Goal: Task Accomplishment & Management: Manage account settings

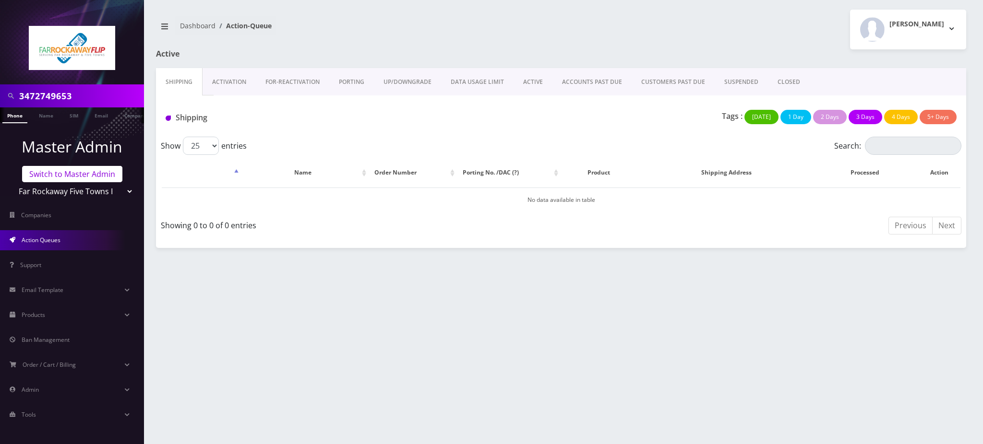
click at [86, 173] on link "Switch to Master Admin" at bounding box center [72, 174] width 100 height 16
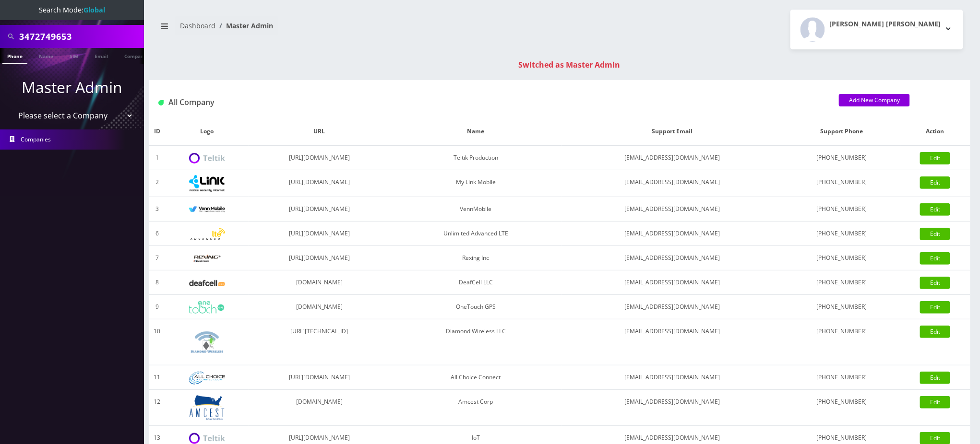
drag, startPoint x: 83, startPoint y: 35, endPoint x: 0, endPoint y: 34, distance: 83.0
click at [0, 34] on div "3472749653" at bounding box center [72, 36] width 144 height 23
click at [35, 36] on input "3472749653" at bounding box center [80, 36] width 122 height 18
type input "3475222897"
click at [13, 52] on link "Phone" at bounding box center [14, 56] width 25 height 16
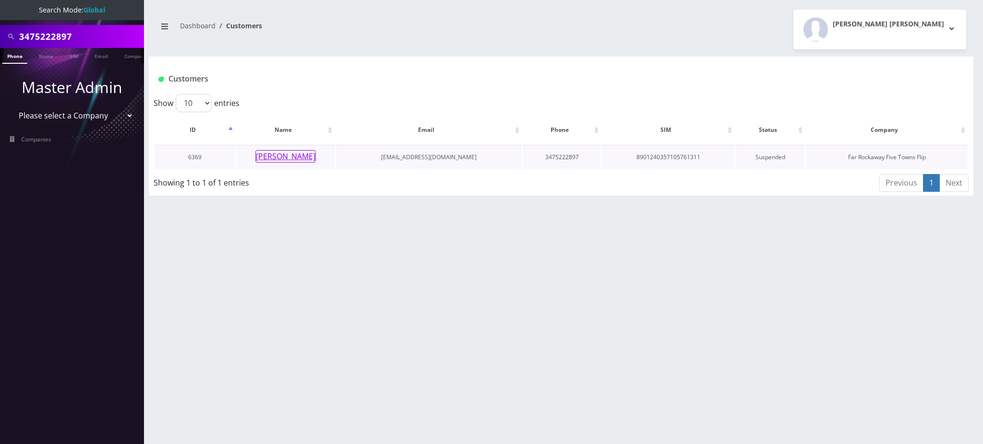
click at [287, 155] on button "[PERSON_NAME]" at bounding box center [285, 156] width 60 height 12
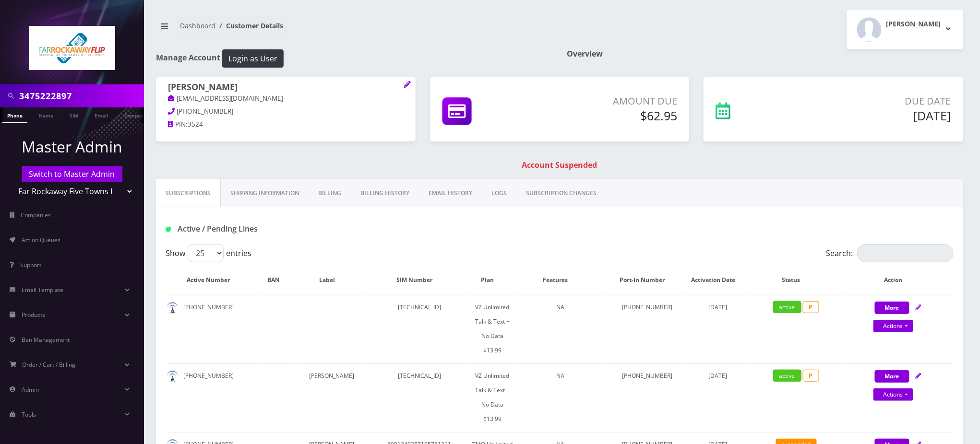
click at [324, 192] on link "Billing" at bounding box center [330, 194] width 42 height 28
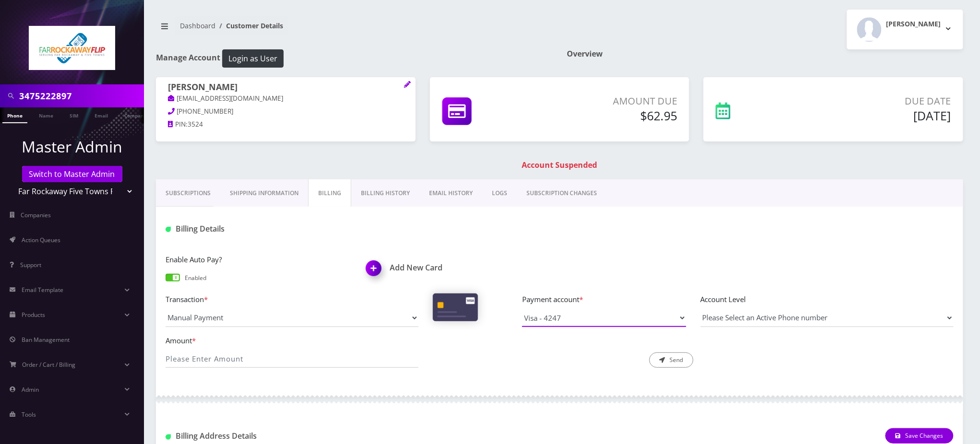
click at [582, 318] on select "Visa - 4247" at bounding box center [604, 318] width 164 height 18
click at [549, 236] on div at bounding box center [693, 229] width 535 height 16
click at [188, 191] on link "Subscriptions" at bounding box center [188, 194] width 64 height 28
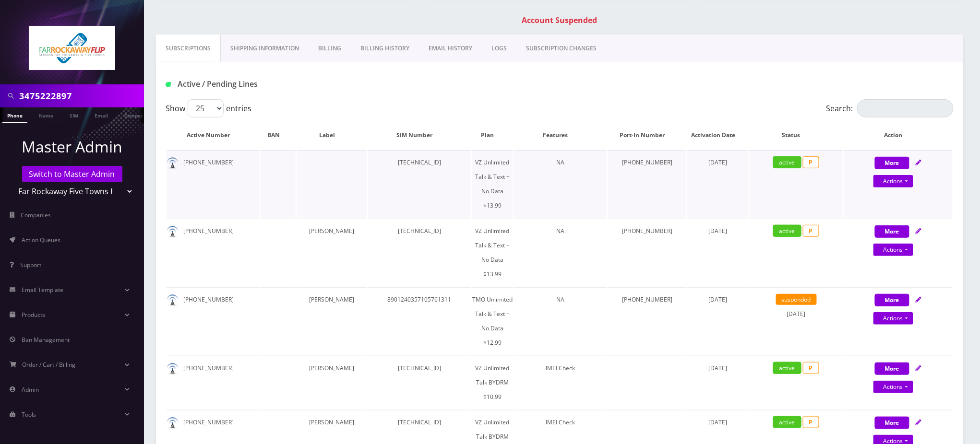
scroll to position [64, 0]
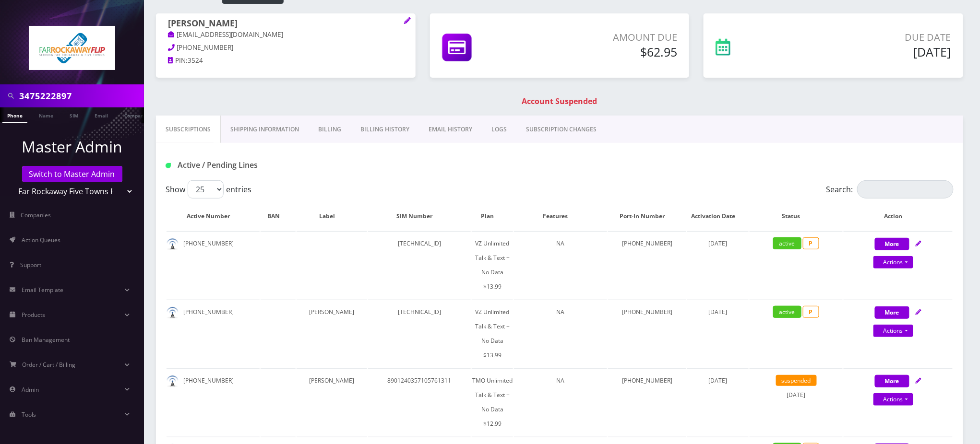
click at [330, 133] on link "Billing" at bounding box center [330, 130] width 42 height 28
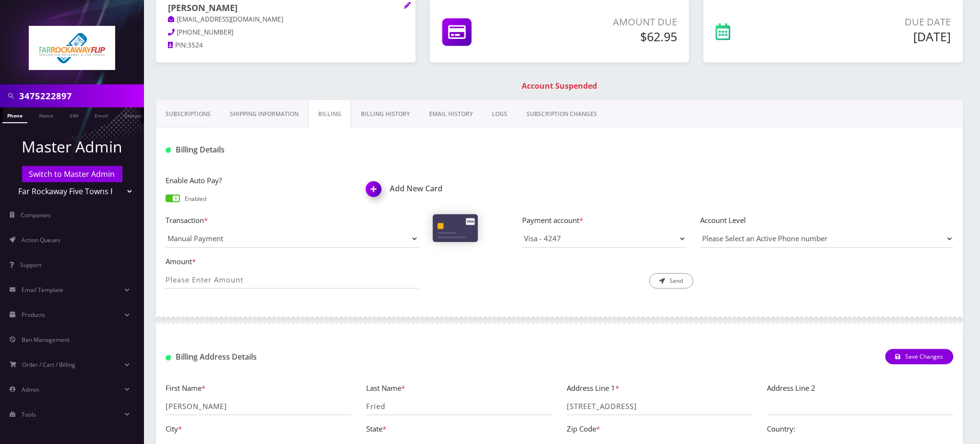
scroll to position [32, 0]
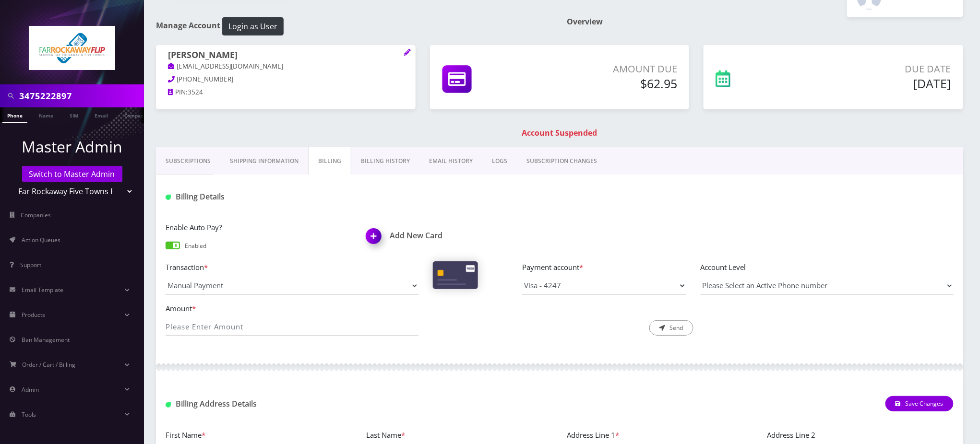
click at [404, 162] on link "Billing History" at bounding box center [385, 161] width 68 height 28
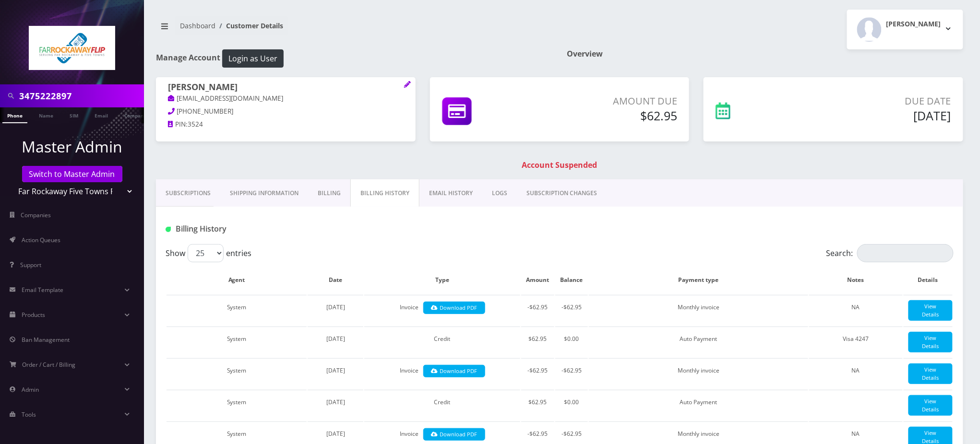
click at [329, 189] on link "Billing" at bounding box center [329, 194] width 42 height 28
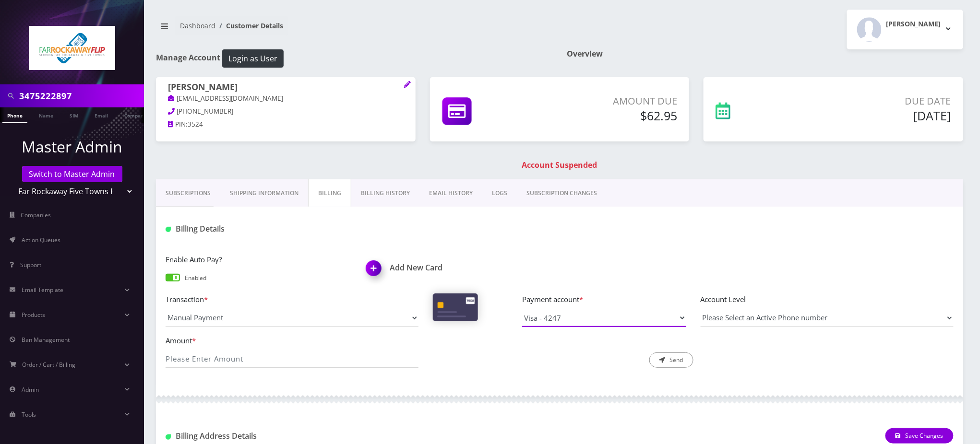
click at [585, 321] on select "Visa - 4247" at bounding box center [604, 318] width 164 height 18
click at [535, 235] on div at bounding box center [693, 229] width 535 height 16
drag, startPoint x: 226, startPoint y: 84, endPoint x: 152, endPoint y: 84, distance: 73.9
click at [152, 84] on div "Esther Fried tlieberman613+08393@gmail.com 718-645-1782 PIN: 3524" at bounding box center [286, 107] width 274 height 60
copy h1 "Esther Fried"
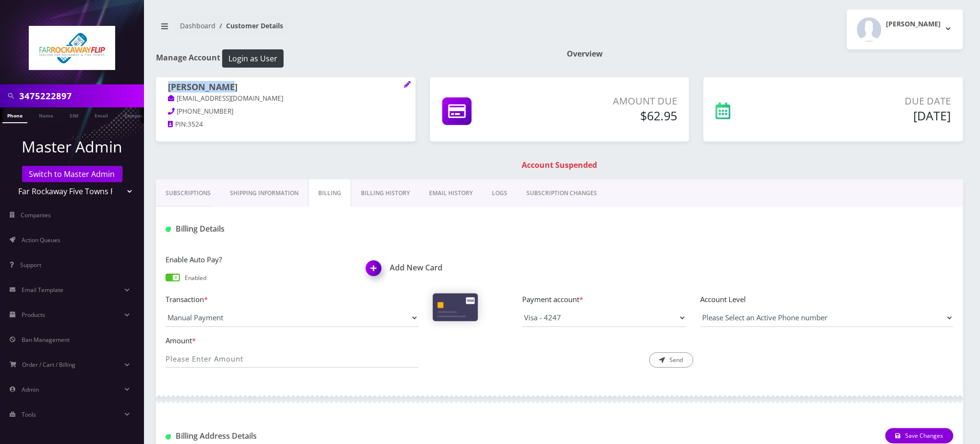
click at [405, 269] on h1 "Add New Card" at bounding box center [459, 268] width 186 height 9
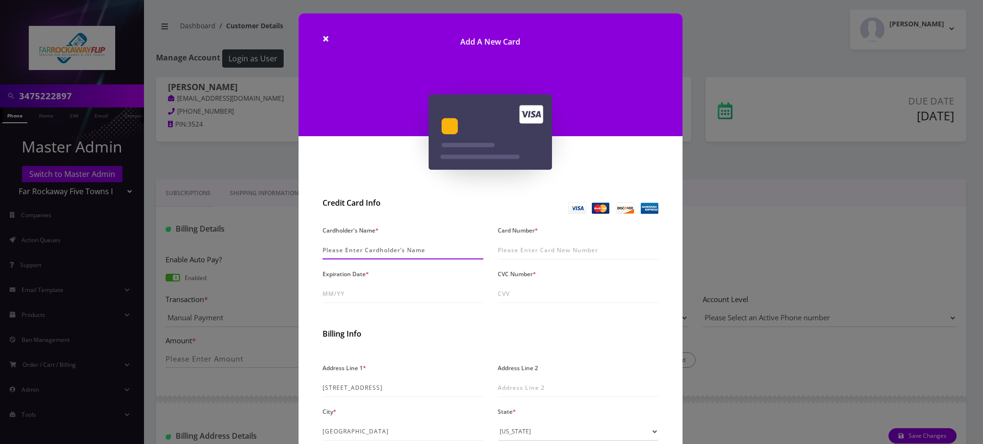
click at [371, 248] on input "Cardholder's Name *" at bounding box center [403, 250] width 161 height 18
paste input "Esther Fried"
type input "Esther Fried"
click at [546, 247] on input "Card Number *" at bounding box center [578, 250] width 161 height 18
type input "4147 2027 4222 9345"
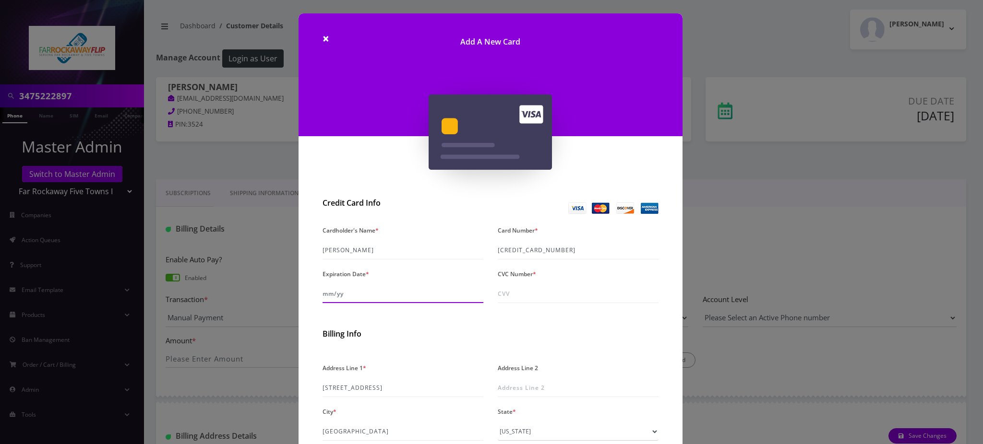
click at [383, 291] on input "Expiration Date *" at bounding box center [403, 294] width 161 height 18
type input "04/30"
click at [523, 299] on input "CVC Number *" at bounding box center [578, 294] width 161 height 18
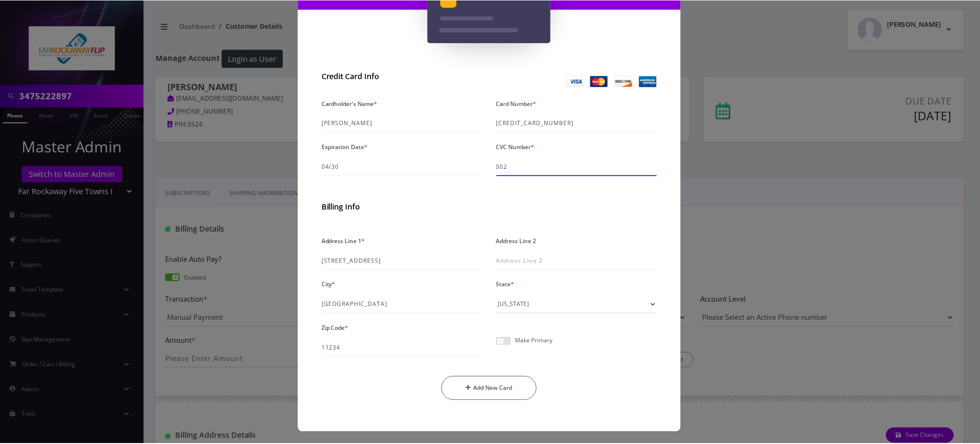
scroll to position [128, 0]
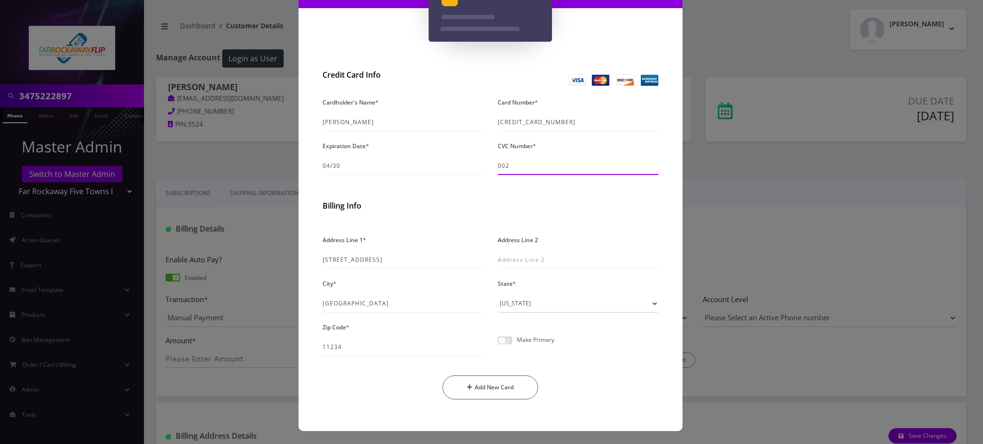
type input "002"
click at [526, 339] on p "Make Primary" at bounding box center [535, 340] width 37 height 6
click at [506, 338] on span at bounding box center [505, 341] width 14 height 8
click at [498, 346] on input "checkbox" at bounding box center [498, 346] width 0 height 0
click at [494, 392] on button "Add New Card" at bounding box center [491, 388] width 96 height 24
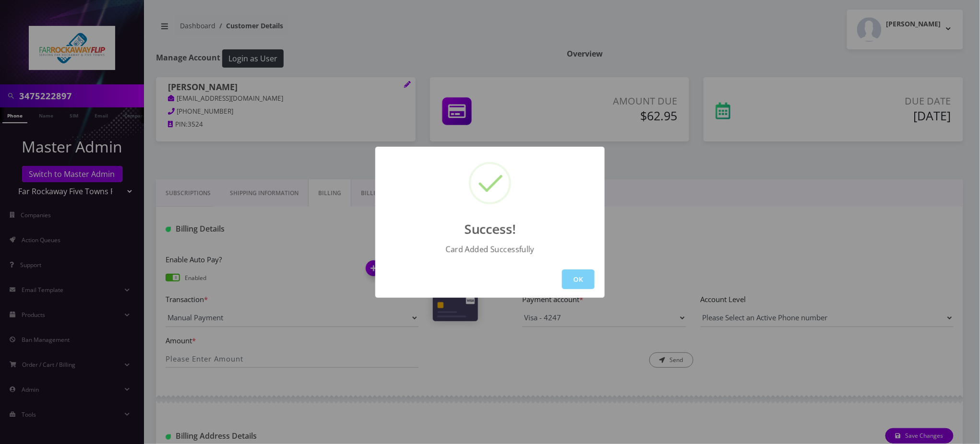
click at [579, 278] on button "OK" at bounding box center [578, 280] width 33 height 20
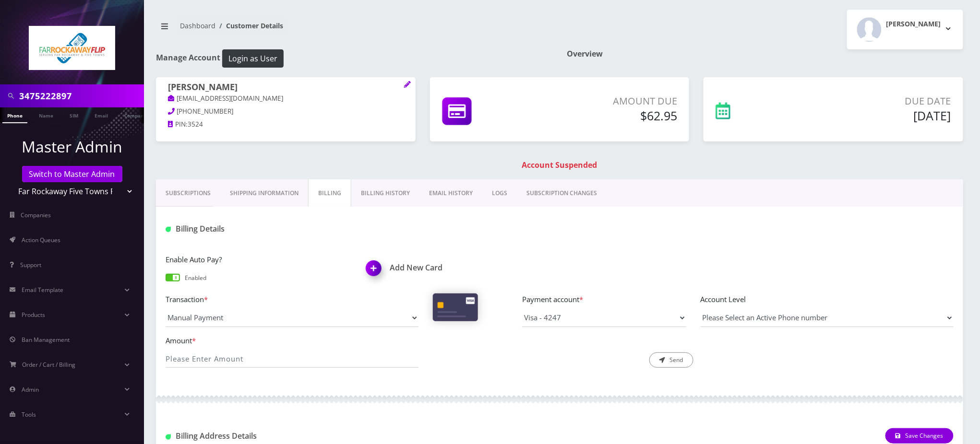
click at [11, 119] on link "Phone" at bounding box center [14, 116] width 25 height 16
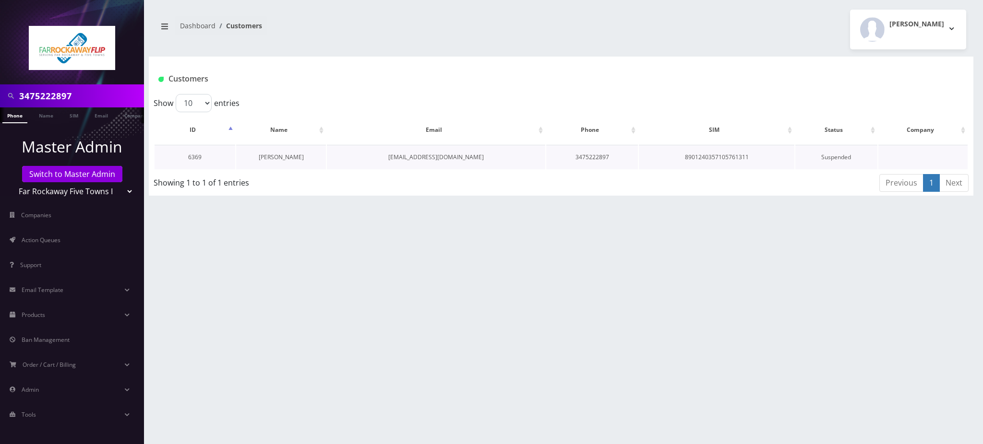
click at [286, 156] on link "[PERSON_NAME]" at bounding box center [281, 157] width 45 height 8
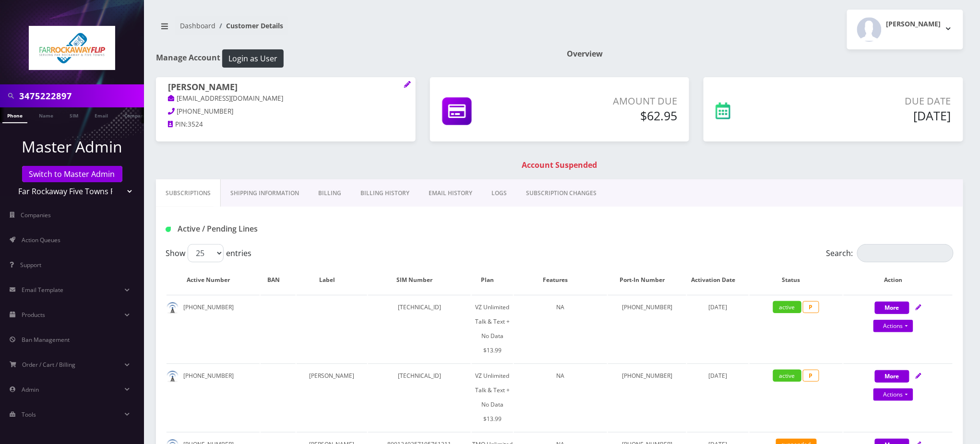
click at [325, 197] on link "Billing" at bounding box center [330, 194] width 42 height 28
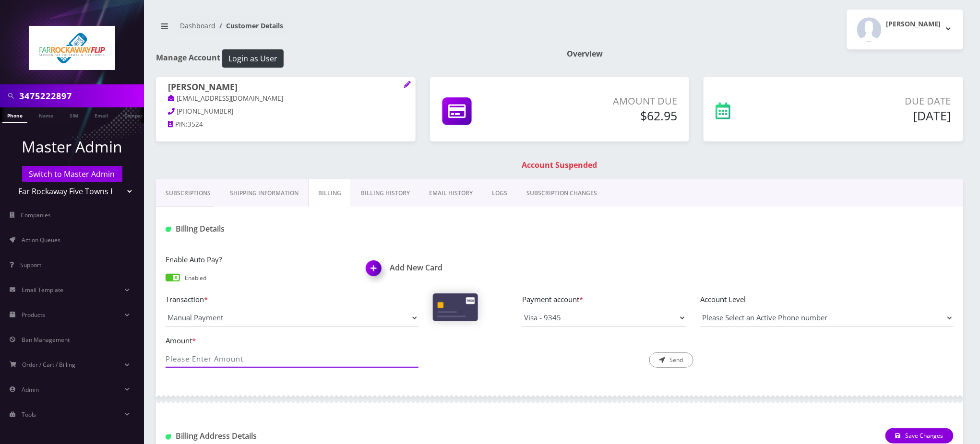
click at [252, 350] on input "Amount *" at bounding box center [292, 359] width 253 height 18
type input "62.95"
click at [674, 360] on button "Send" at bounding box center [671, 360] width 44 height 15
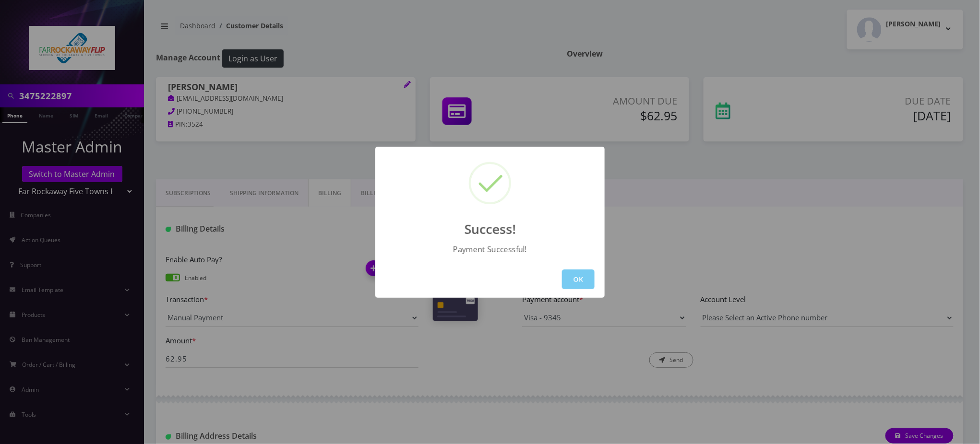
click at [574, 282] on button "OK" at bounding box center [578, 280] width 33 height 20
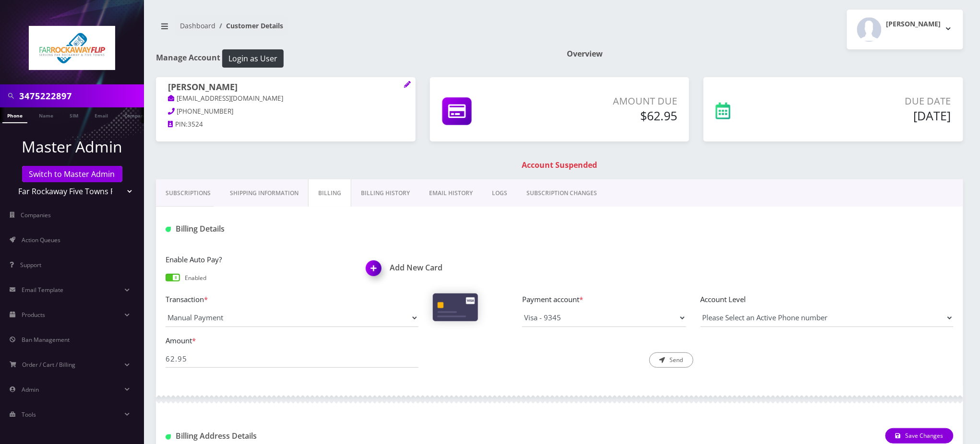
click at [292, 194] on link "Shipping Information" at bounding box center [264, 194] width 88 height 28
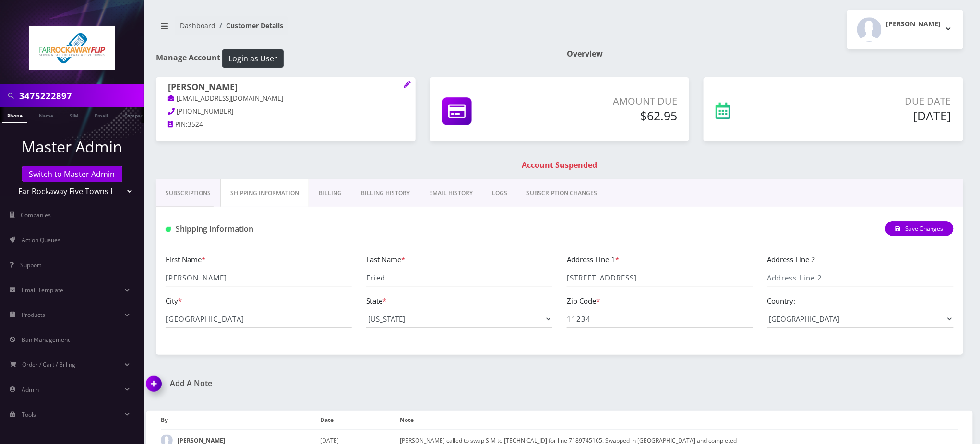
click at [204, 190] on link "Subscriptions" at bounding box center [188, 194] width 64 height 28
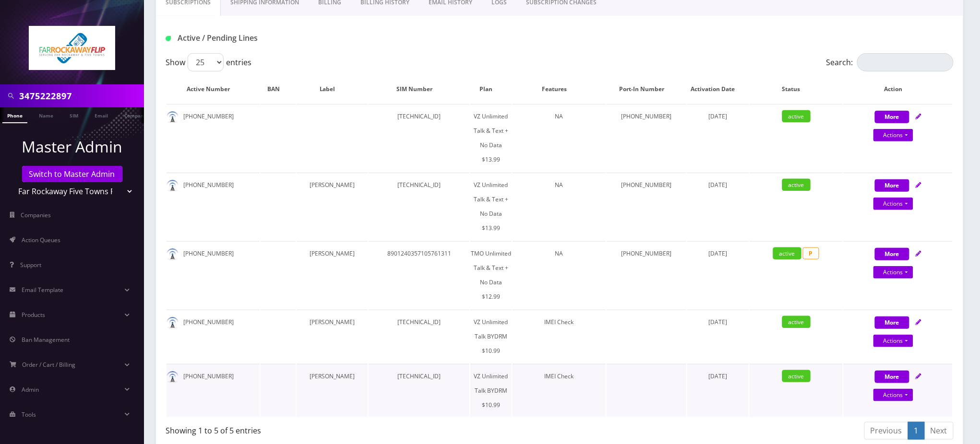
scroll to position [192, 0]
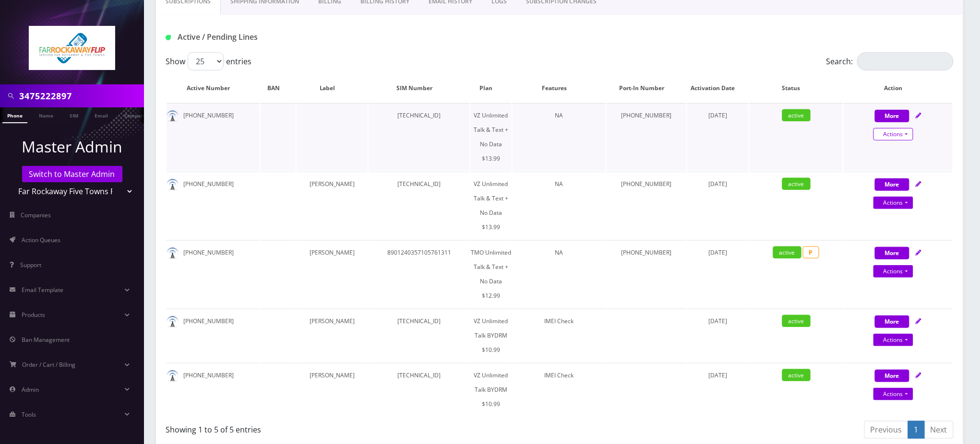
click at [899, 135] on link "Actions" at bounding box center [894, 134] width 40 height 12
select select "365"
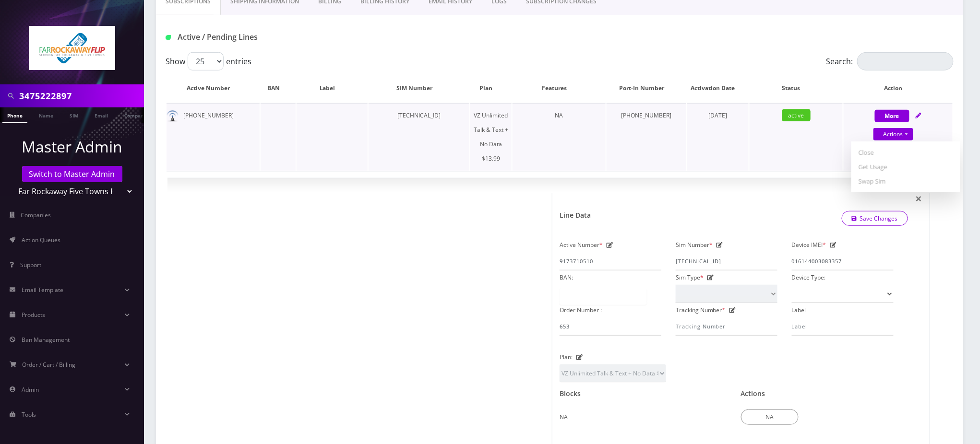
click at [757, 144] on td "active" at bounding box center [796, 137] width 93 height 68
click at [922, 191] on span "×" at bounding box center [919, 199] width 7 height 16
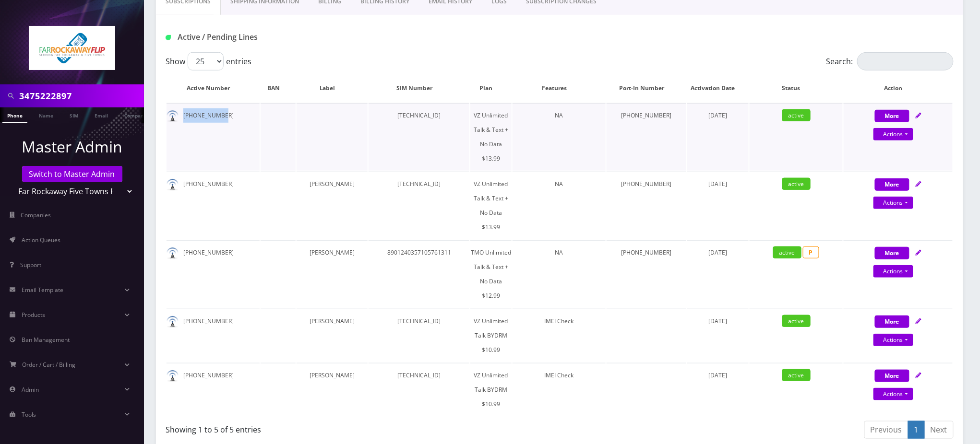
drag, startPoint x: 226, startPoint y: 115, endPoint x: 181, endPoint y: 121, distance: 45.0
click at [179, 120] on td "917-371-0510" at bounding box center [213, 137] width 93 height 68
copy td "917-371-0510"
drag, startPoint x: 222, startPoint y: 173, endPoint x: 182, endPoint y: 173, distance: 39.4
click at [182, 173] on td "718-974-5165" at bounding box center [213, 206] width 93 height 68
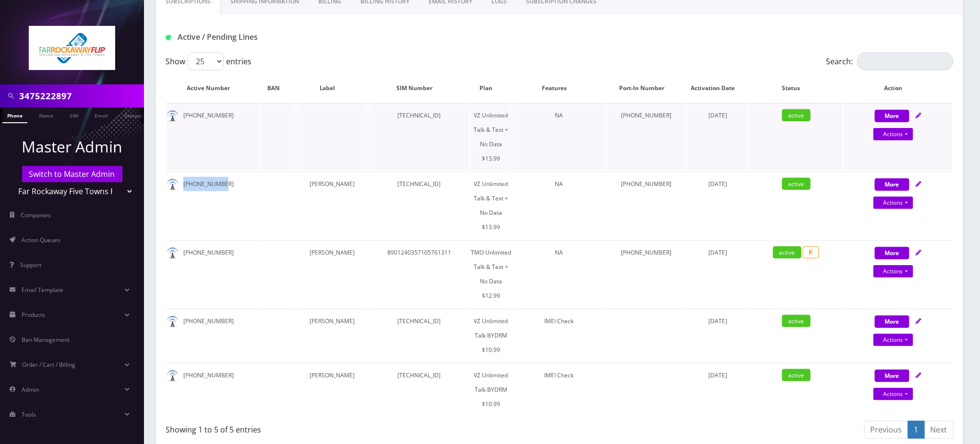
copy td "718-974-5165"
drag, startPoint x: 229, startPoint y: 220, endPoint x: 180, endPoint y: 223, distance: 48.6
click at [180, 240] on td "347-522-2897" at bounding box center [213, 274] width 93 height 68
copy td "347-522-2897"
click at [902, 141] on link "Actions" at bounding box center [894, 134] width 40 height 12
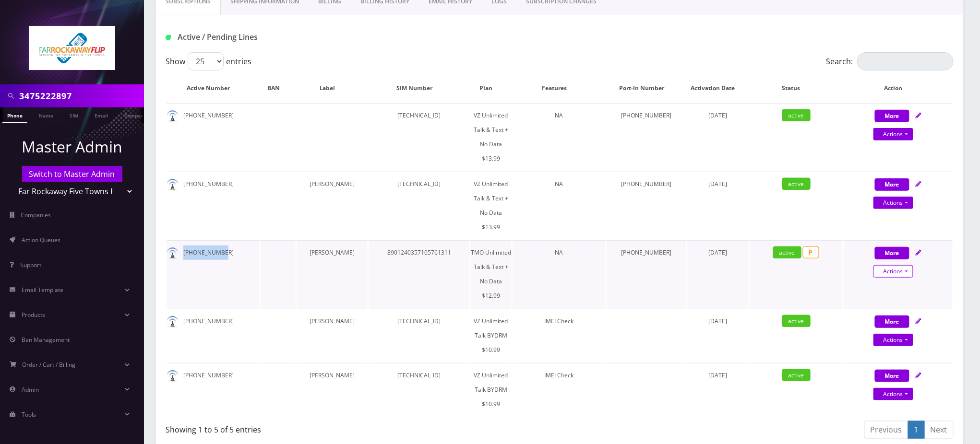
select select "348"
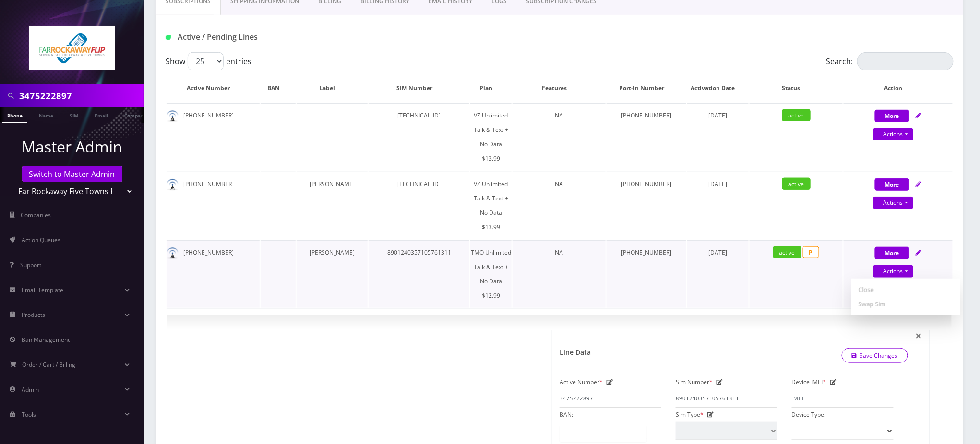
click at [735, 263] on td "October 08, 2024" at bounding box center [717, 274] width 61 height 68
click at [0, 0] on span "×" at bounding box center [0, 0] width 0 height 0
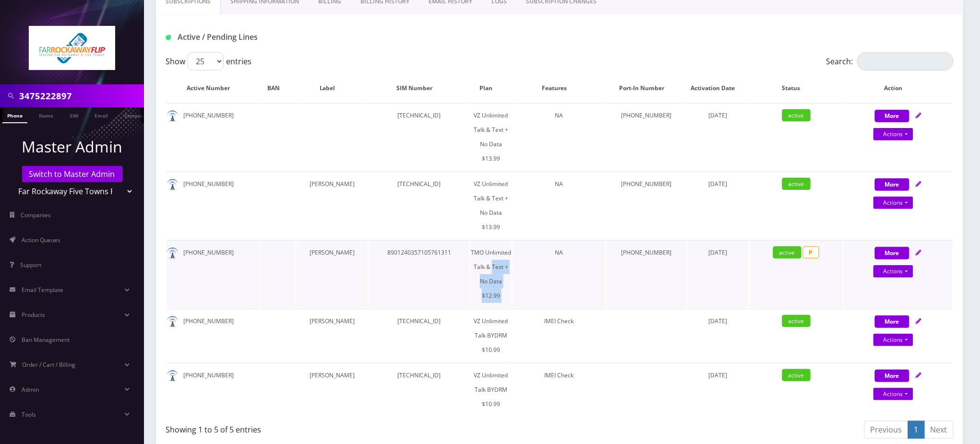
drag, startPoint x: 532, startPoint y: 238, endPoint x: 492, endPoint y: 231, distance: 41.0
click at [492, 240] on tr "347-522-2897 Esther Fried 8901240357105761311 TMO Unlimited Talk & Text + No Da…" at bounding box center [560, 274] width 786 height 68
drag, startPoint x: 225, startPoint y: 279, endPoint x: 180, endPoint y: 277, distance: 45.2
click at [180, 309] on td "929-559-1458" at bounding box center [213, 335] width 93 height 53
copy td "929-559-1458"
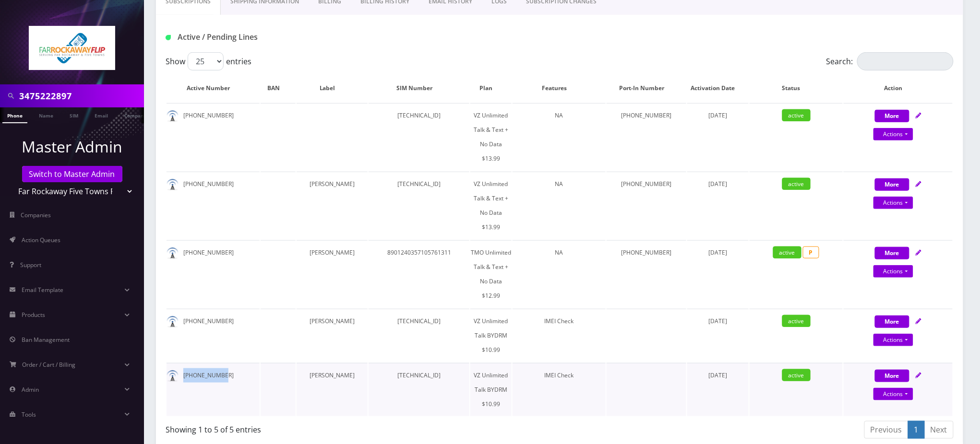
drag, startPoint x: 223, startPoint y: 320, endPoint x: 181, endPoint y: 314, distance: 42.2
click at [181, 363] on td "917-231-6339" at bounding box center [213, 389] width 93 height 53
copy td "917-231-6339"
click at [442, 32] on div "Active / Pending Lines" at bounding box center [559, 37] width 803 height 16
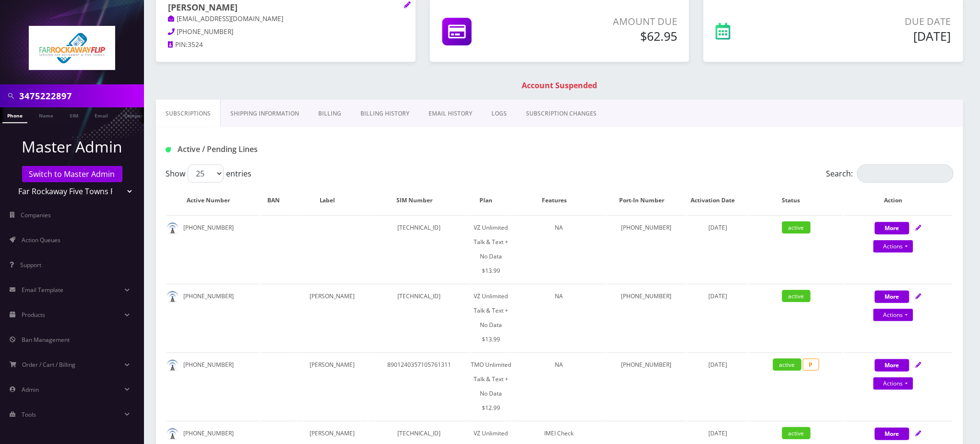
scroll to position [0, 0]
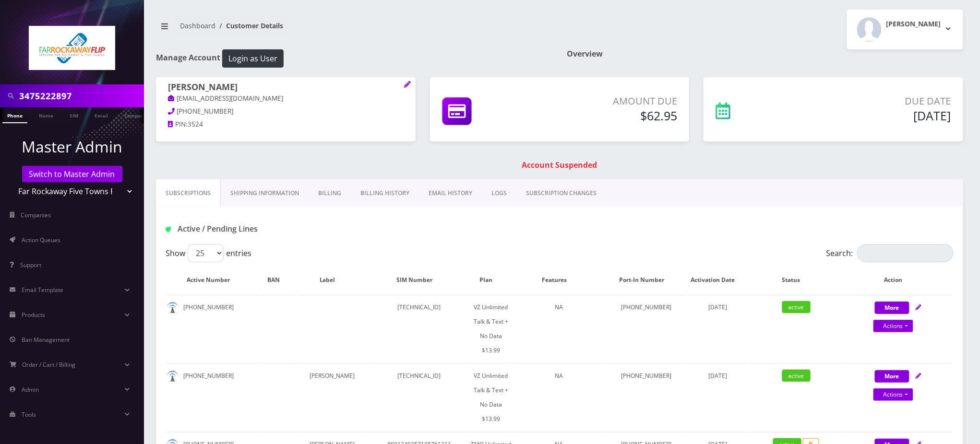
click at [15, 115] on link "Phone" at bounding box center [14, 116] width 25 height 16
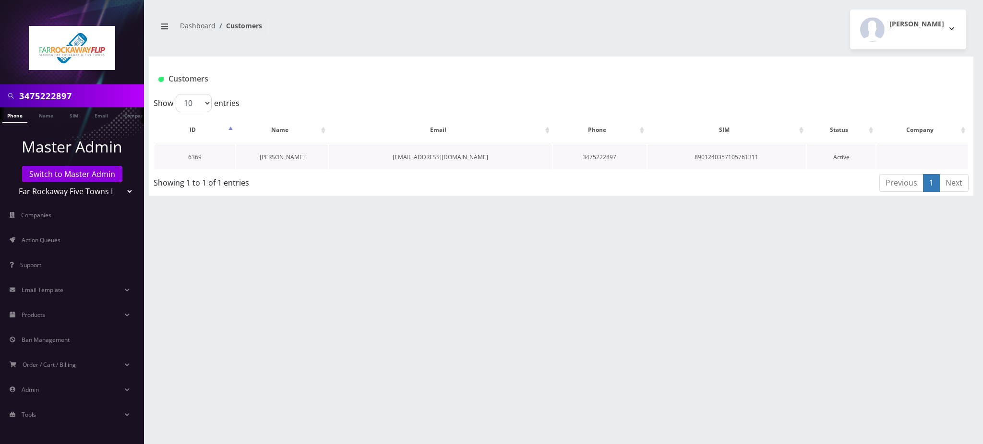
click at [285, 158] on link "[PERSON_NAME]" at bounding box center [282, 157] width 45 height 8
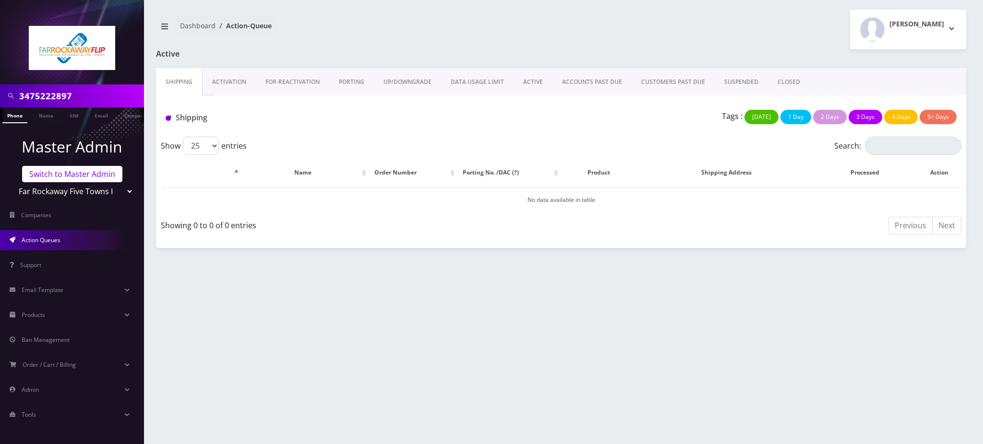
click at [70, 179] on link "Switch to Master Admin" at bounding box center [72, 174] width 100 height 16
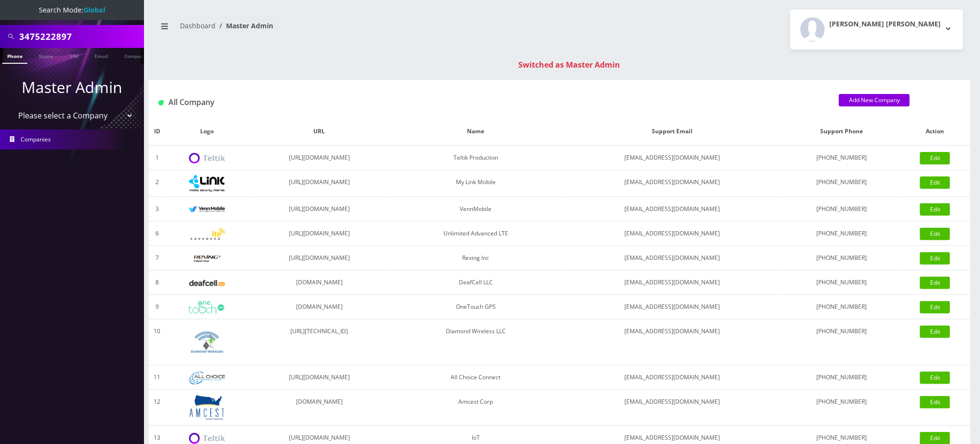
drag, startPoint x: 92, startPoint y: 36, endPoint x: 0, endPoint y: 24, distance: 92.9
click at [0, 25] on div "3475222897" at bounding box center [72, 36] width 144 height 23
paste input "18458253501"
drag, startPoint x: 26, startPoint y: 36, endPoint x: 0, endPoint y: 36, distance: 26.4
click at [0, 36] on div "18458253501" at bounding box center [72, 36] width 144 height 23
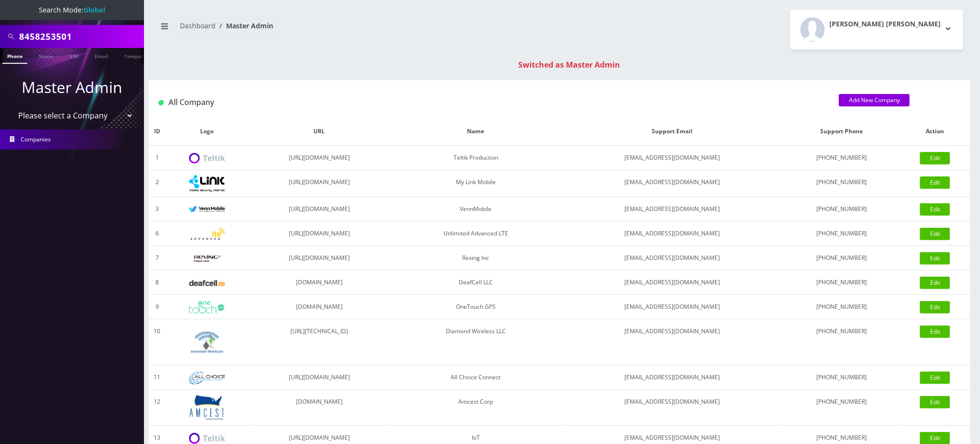
type input "8458253501"
click at [13, 56] on link "Phone" at bounding box center [14, 56] width 25 height 16
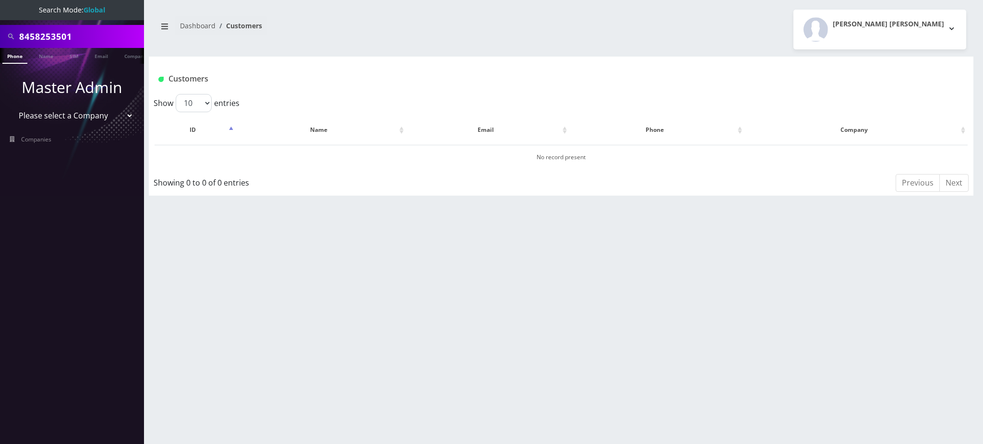
drag, startPoint x: 84, startPoint y: 36, endPoint x: 0, endPoint y: 37, distance: 84.5
click at [0, 37] on div "8458253501" at bounding box center [72, 36] width 144 height 23
type input "8482249832"
click at [11, 59] on link "Phone" at bounding box center [14, 56] width 25 height 16
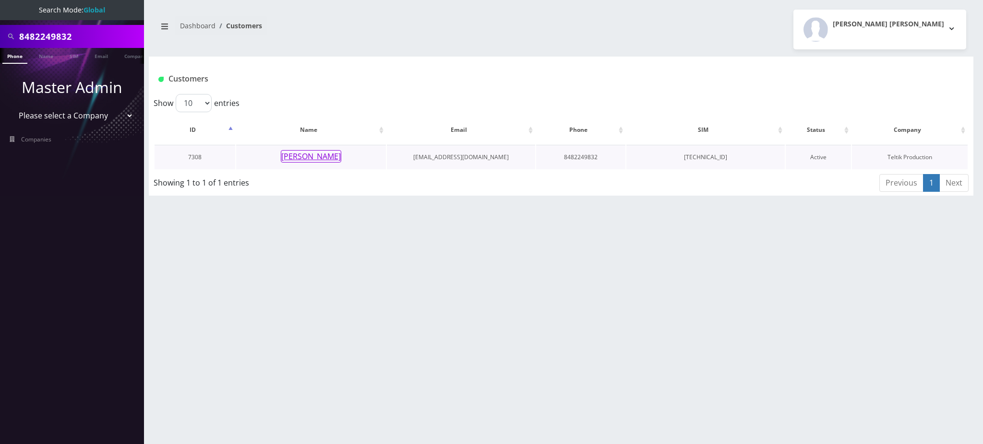
click at [325, 157] on button "[PERSON_NAME]" at bounding box center [311, 156] width 60 height 12
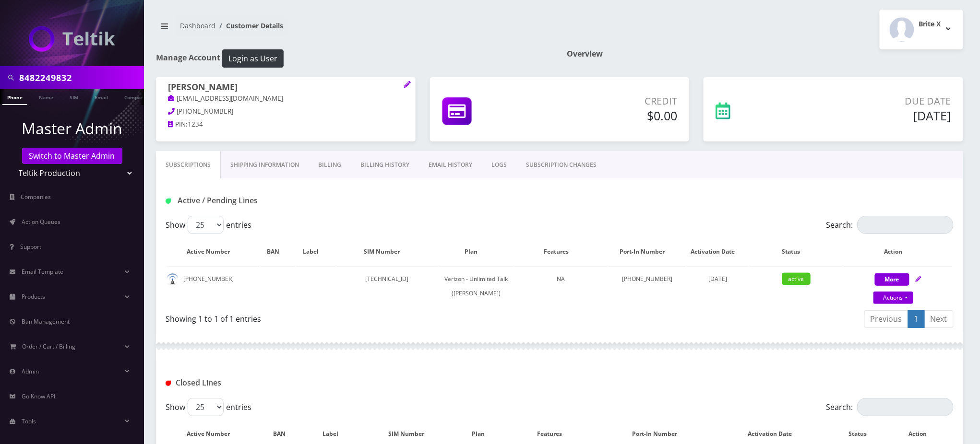
drag, startPoint x: 82, startPoint y: 74, endPoint x: 0, endPoint y: 64, distance: 82.2
click at [0, 64] on nav "8482249832 Phone Name SIM Email Company Customer Master Admin Switch to Master …" at bounding box center [72, 222] width 144 height 444
click at [580, 218] on div "Show 25 50 100 250 500 entries" at bounding box center [461, 225] width 591 height 18
click at [562, 163] on link "SUBSCRIPTION CHANGES" at bounding box center [561, 165] width 90 height 28
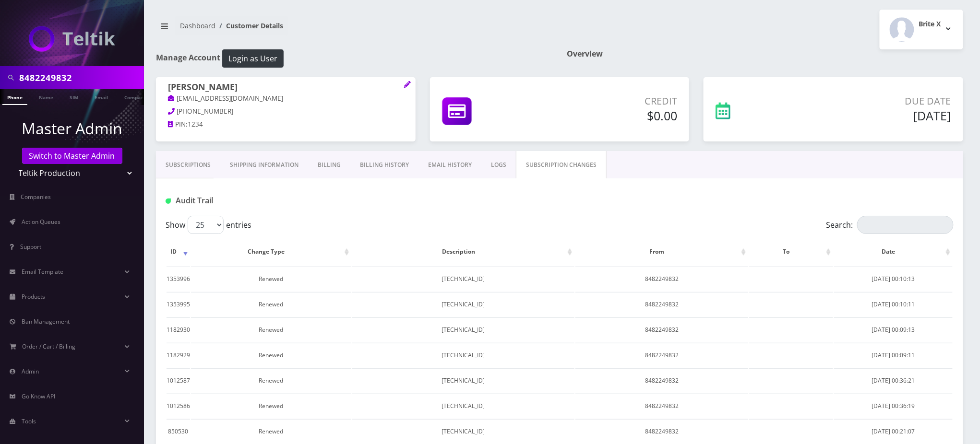
click at [496, 162] on link "LOGS" at bounding box center [498, 165] width 35 height 28
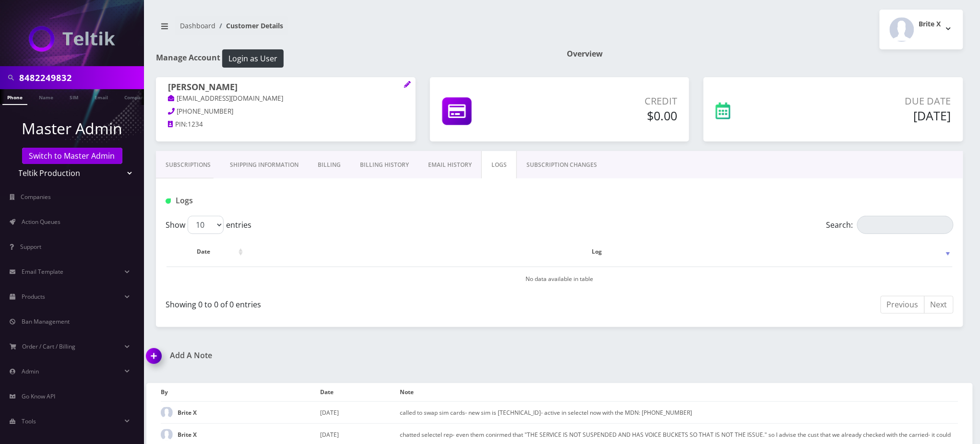
click at [204, 163] on link "Subscriptions" at bounding box center [188, 165] width 64 height 28
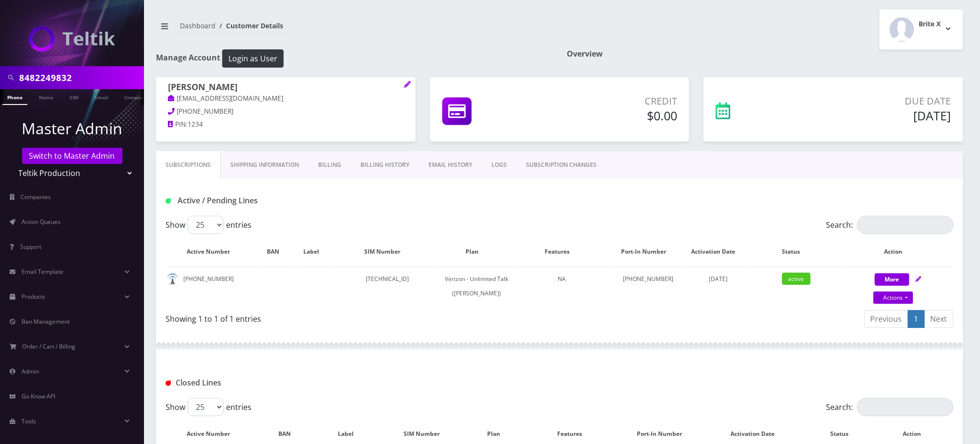
click at [323, 209] on div "Active / Pending Lines" at bounding box center [559, 197] width 807 height 37
click at [496, 165] on link "LOGS" at bounding box center [499, 165] width 35 height 28
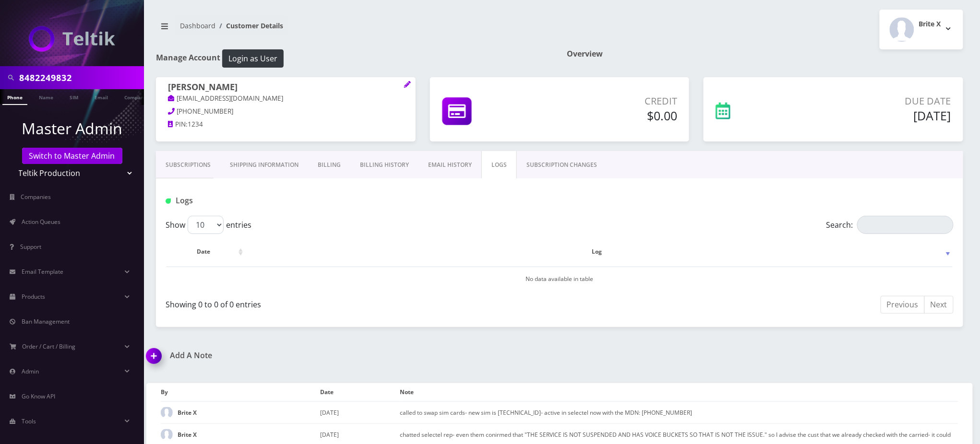
scroll to position [0, 4]
click at [81, 156] on link "Switch to Master Admin" at bounding box center [72, 156] width 100 height 16
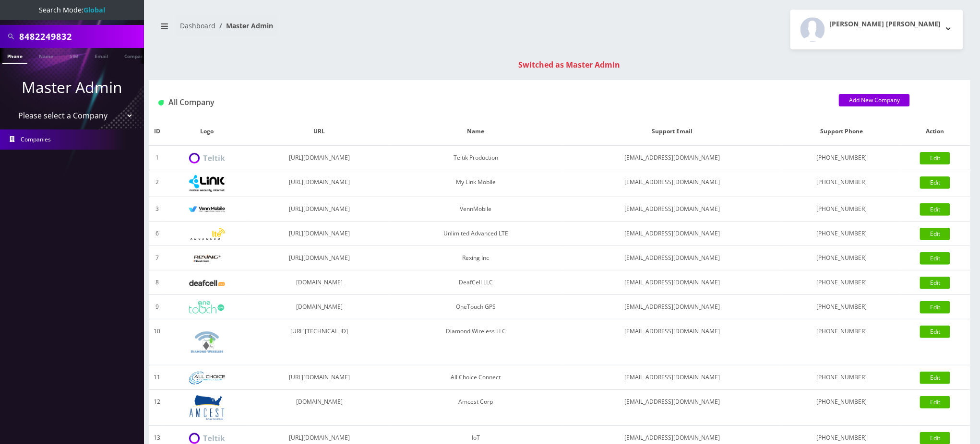
drag, startPoint x: 94, startPoint y: 38, endPoint x: 0, endPoint y: 38, distance: 93.6
click at [0, 38] on div "8482249832" at bounding box center [72, 36] width 144 height 23
paste input "13478262600"
click at [0, 34] on div "13478262600" at bounding box center [72, 36] width 144 height 23
type input "3478262600"
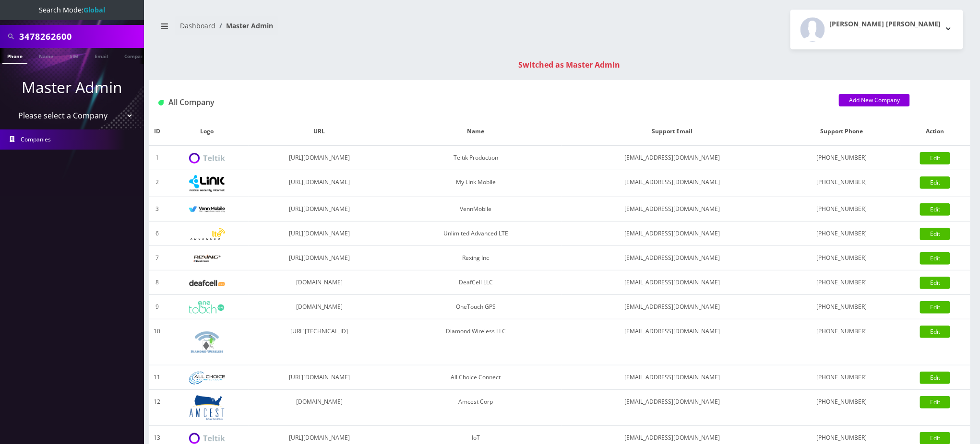
click at [13, 58] on link "Phone" at bounding box center [14, 56] width 25 height 16
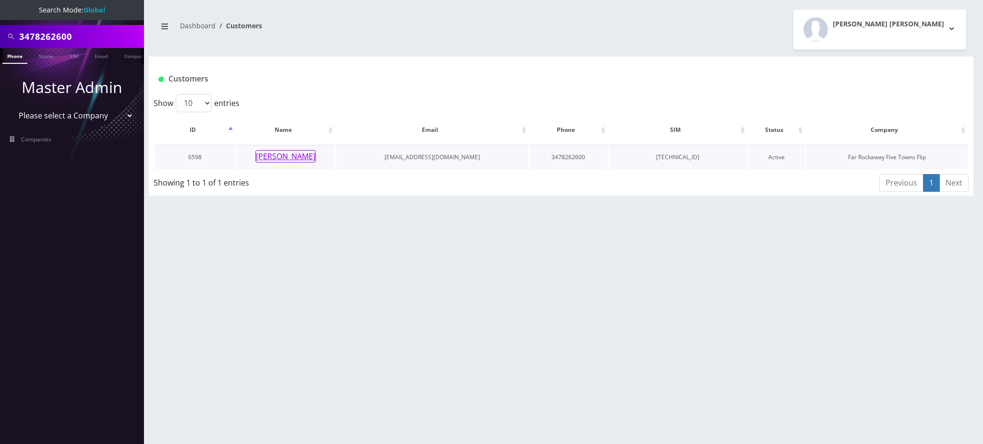
click at [293, 156] on button "[PERSON_NAME]" at bounding box center [285, 156] width 60 height 12
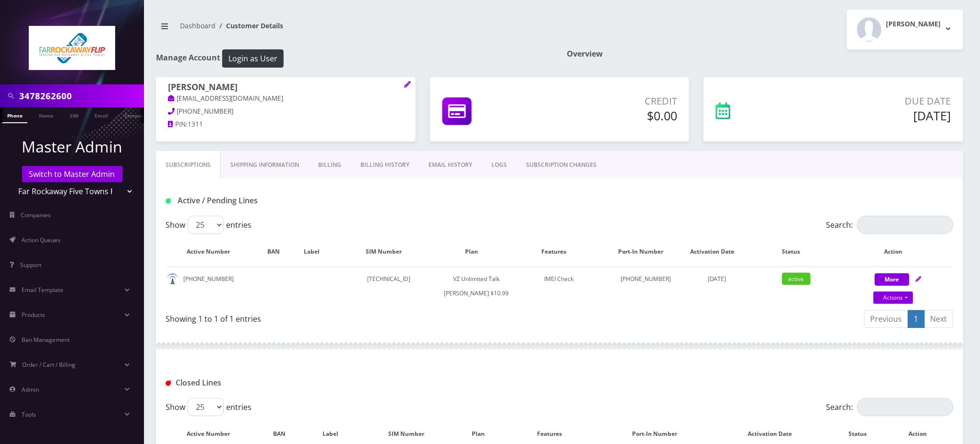
click at [375, 168] on link "Billing History" at bounding box center [385, 165] width 68 height 28
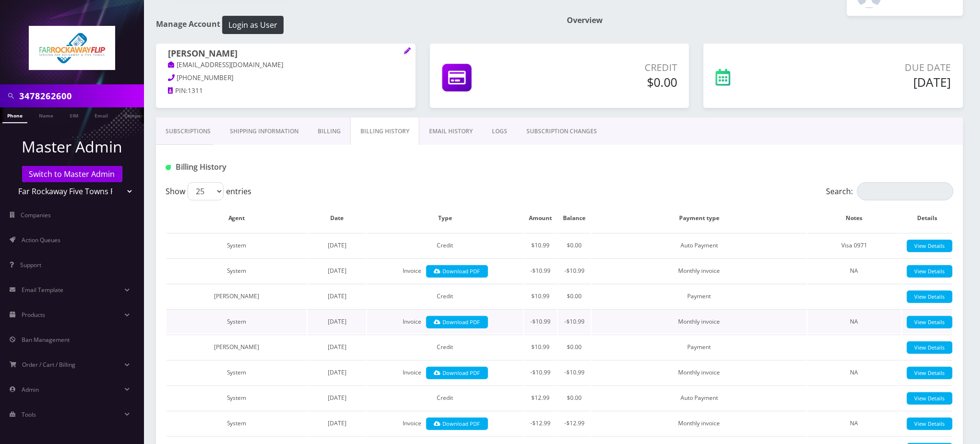
scroll to position [64, 0]
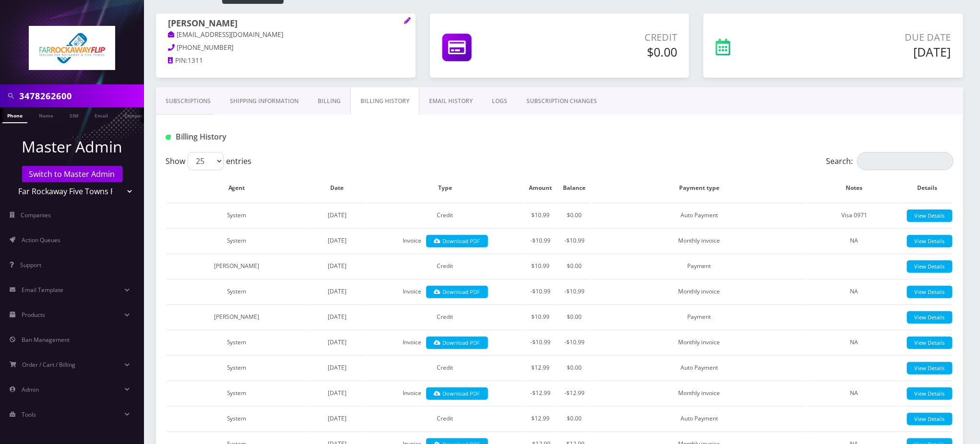
click at [396, 154] on div "Show 25 50 100 250 500 entries" at bounding box center [461, 161] width 591 height 18
click at [331, 97] on link "Billing" at bounding box center [329, 101] width 42 height 28
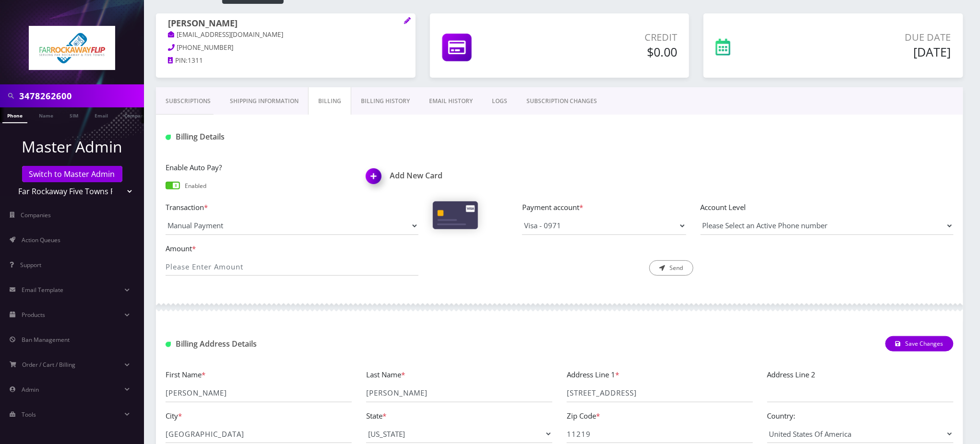
click at [387, 92] on link "Billing History" at bounding box center [385, 101] width 68 height 28
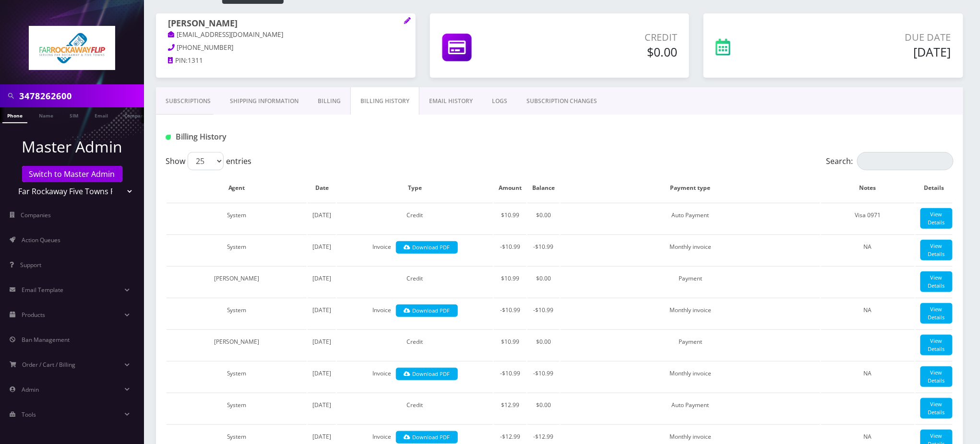
click at [366, 148] on div "Billing History" at bounding box center [559, 133] width 807 height 37
